Goal: Task Accomplishment & Management: Complete application form

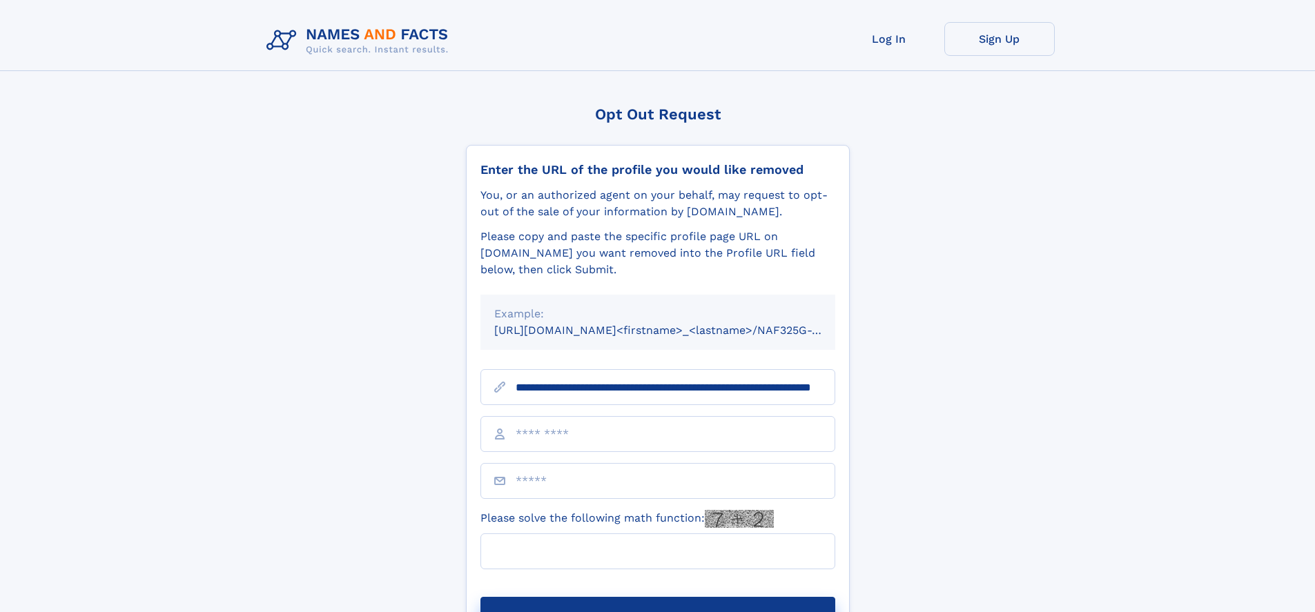
scroll to position [0, 128]
type input "**********"
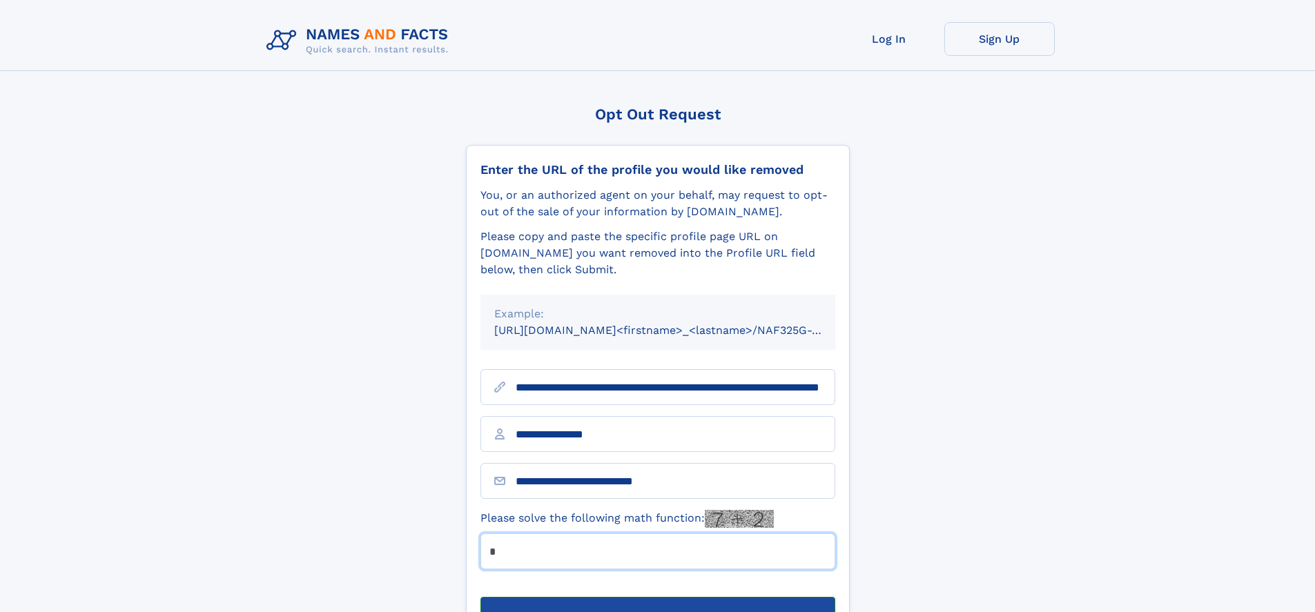
type input "*"
click at [657, 597] on button "Submit Opt Out Request" at bounding box center [658, 619] width 355 height 44
